Goal: Task Accomplishment & Management: Use online tool/utility

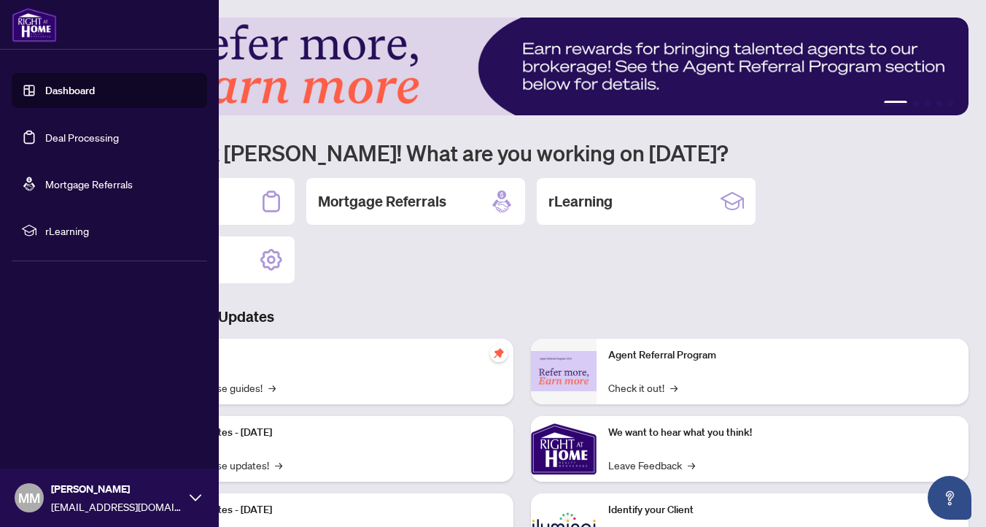
click at [66, 90] on link "Dashboard" at bounding box center [70, 90] width 50 height 13
click at [75, 139] on link "Deal Processing" at bounding box center [82, 137] width 74 height 13
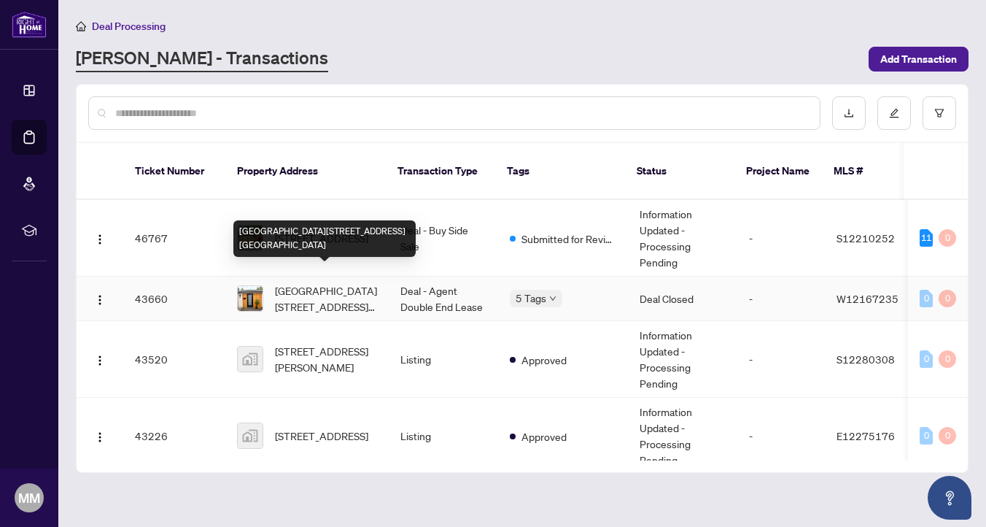
click at [304, 282] on span "[GEOGRAPHIC_DATA][STREET_ADDRESS][GEOGRAPHIC_DATA]" at bounding box center [326, 298] width 102 height 32
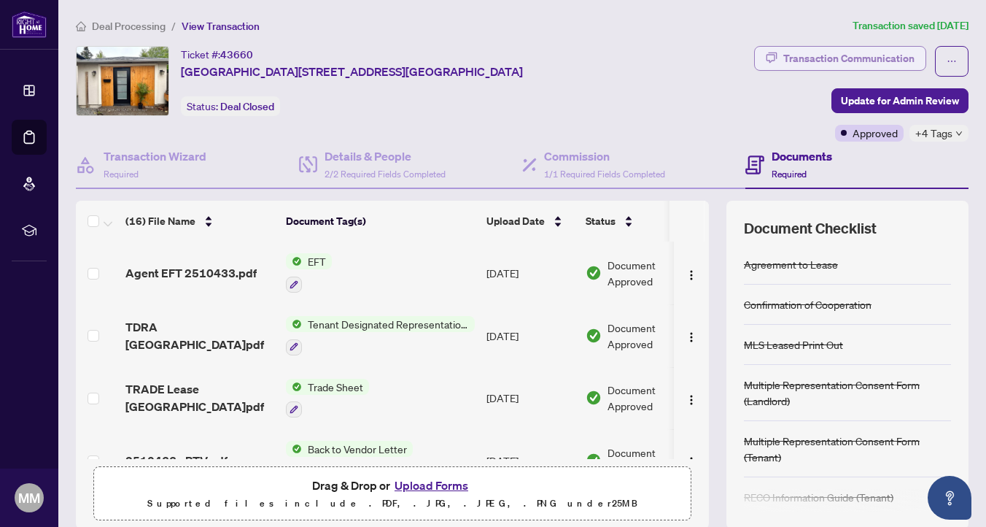
click at [877, 56] on div "Transaction Communication" at bounding box center [849, 58] width 131 height 23
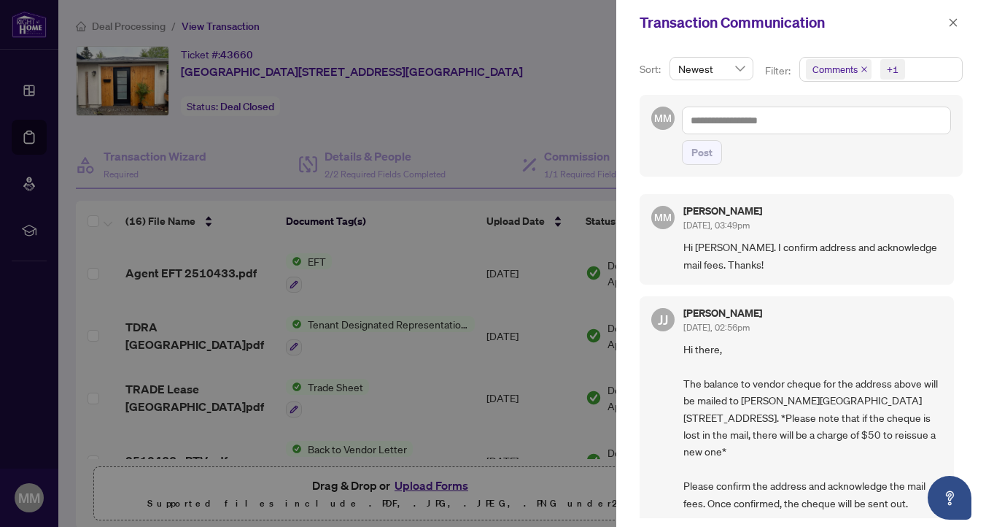
click at [438, 217] on div at bounding box center [493, 263] width 986 height 527
click at [954, 26] on icon "close" at bounding box center [953, 23] width 10 height 10
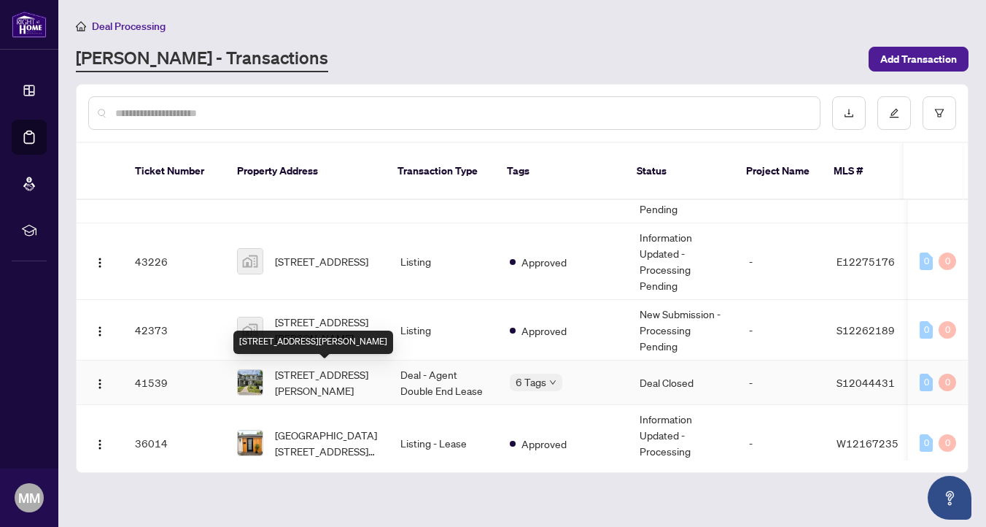
scroll to position [177, 0]
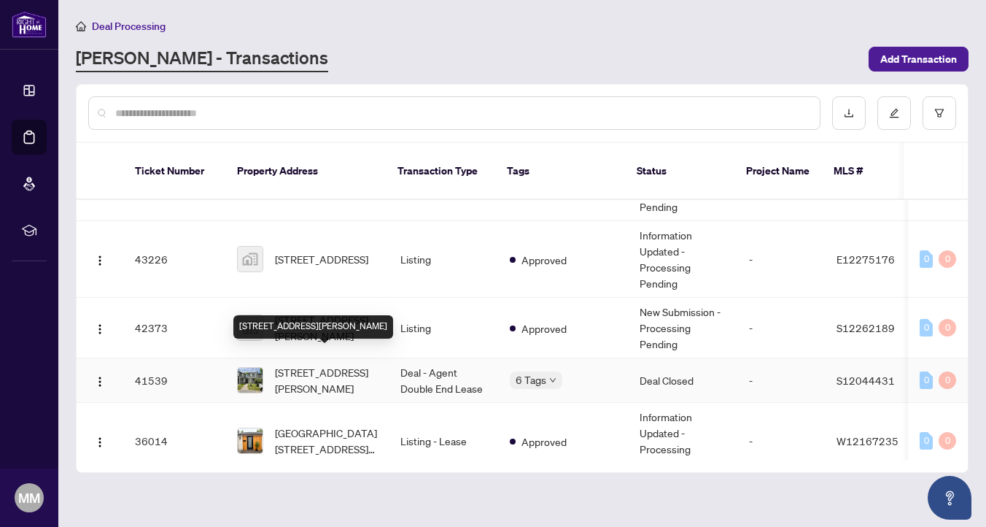
click at [285, 373] on span "[STREET_ADDRESS][PERSON_NAME]" at bounding box center [326, 380] width 102 height 32
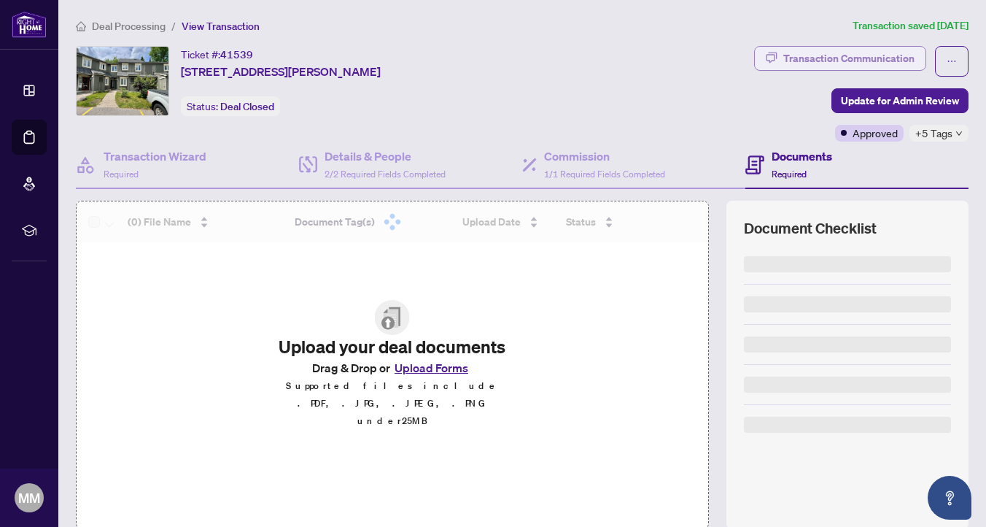
click at [826, 46] on button "Transaction Communication" at bounding box center [840, 58] width 172 height 25
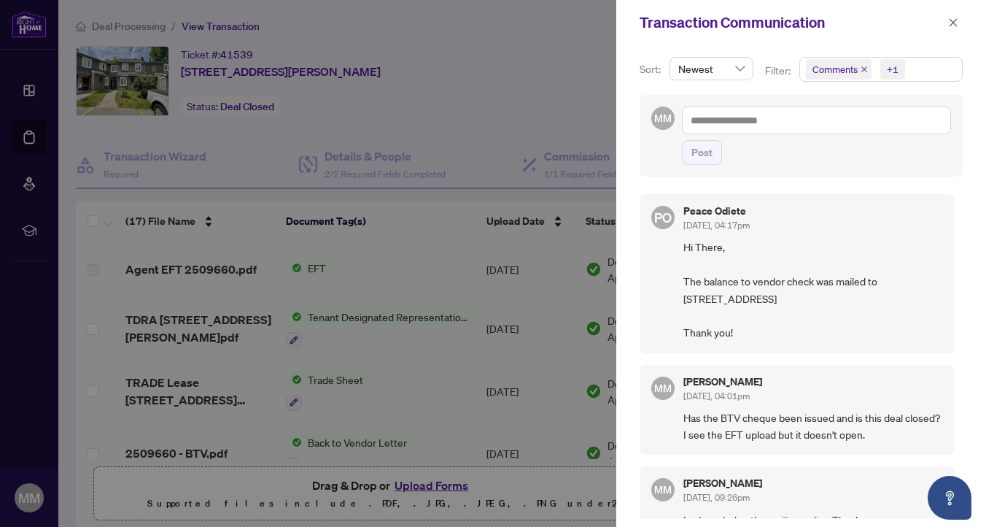
click at [324, 23] on div at bounding box center [493, 263] width 986 height 527
click at [324, 18] on div at bounding box center [493, 263] width 986 height 527
click at [394, 58] on div at bounding box center [493, 263] width 986 height 527
click at [954, 20] on icon "close" at bounding box center [953, 23] width 10 height 10
